Goal: Information Seeking & Learning: Find specific fact

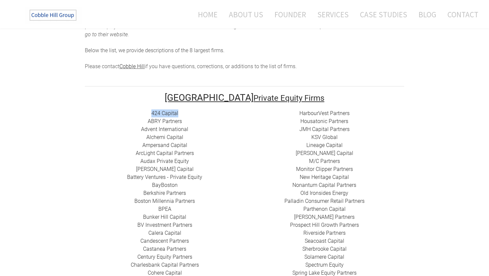
drag, startPoint x: 146, startPoint y: 105, endPoint x: 195, endPoint y: 105, distance: 49.5
click at [195, 109] on div "424 Capital ​ABRY Partners Advent International Alchemi Capital ​Ampersand Capi…" at bounding box center [165, 248] width 160 height 279
copy link "424 Capital"
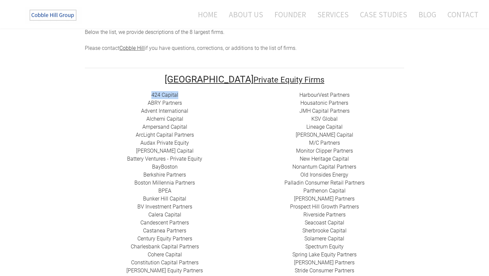
scroll to position [141, 0]
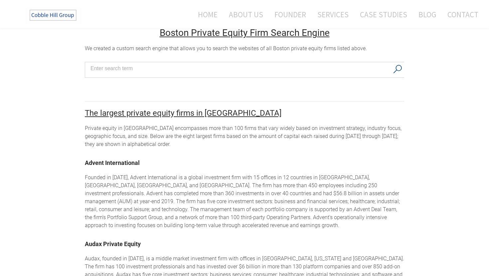
scroll to position [457, 0]
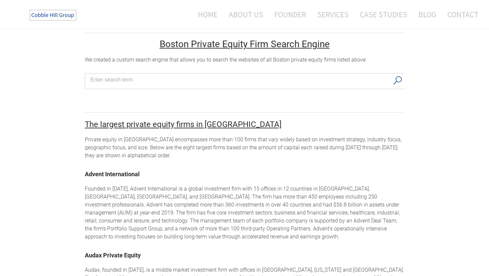
click at [146, 187] on div "Founded in [DATE], Advent International is a global investment firm with 15 off…" at bounding box center [244, 213] width 319 height 56
click at [88, 170] on link "​Advent International" at bounding box center [112, 173] width 55 height 7
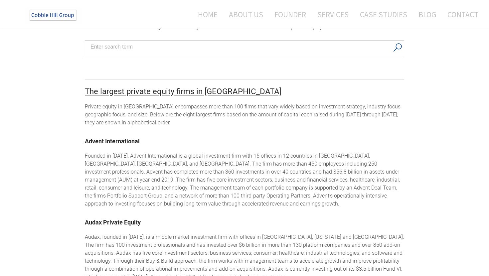
scroll to position [497, 0]
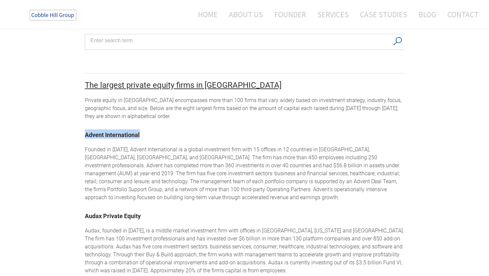
drag, startPoint x: 165, startPoint y: 128, endPoint x: 61, endPoint y: 127, distance: 103.7
click at [61, 127] on div "Boston Private Equity Firms Private equity firms in [GEOGRAPHIC_DATA] The Cobbl…" at bounding box center [244, 180] width 489 height 1270
copy link "​Advent International"
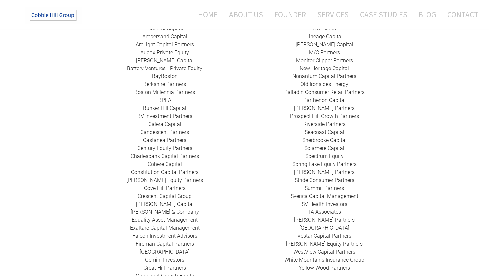
scroll to position [54, 0]
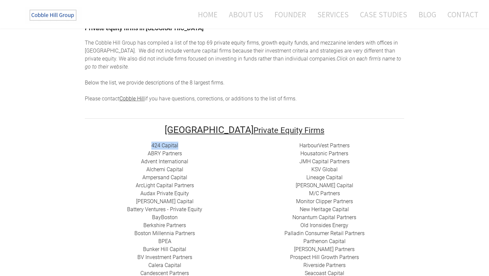
drag, startPoint x: 189, startPoint y: 136, endPoint x: 131, endPoint y: 136, distance: 58.5
click at [131, 142] on div "424 Capital ​ABRY Partners Advent International Alchemi Capital ​Ampersand Capi…" at bounding box center [165, 281] width 160 height 279
copy link "424 Capital"
drag, startPoint x: 136, startPoint y: 146, endPoint x: 195, endPoint y: 148, distance: 59.5
click at [195, 148] on div "424 Capital ​ABRY Partners Advent International Alchemi Capital ​Ampersand Capi…" at bounding box center [165, 281] width 160 height 279
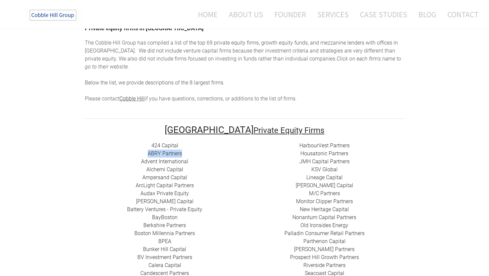
copy link "​ABRY Partners"
